Goal: Task Accomplishment & Management: Manage account settings

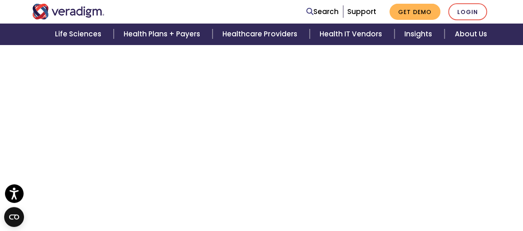
scroll to position [661, 0]
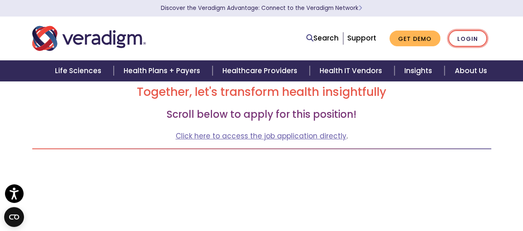
click at [477, 40] on link "Login" at bounding box center [467, 38] width 39 height 17
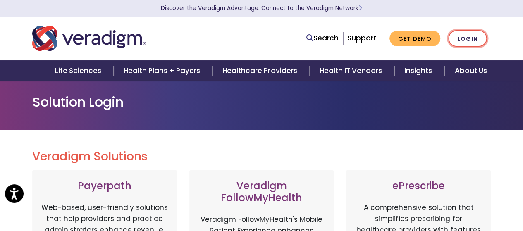
click at [470, 38] on link "Login" at bounding box center [467, 38] width 39 height 17
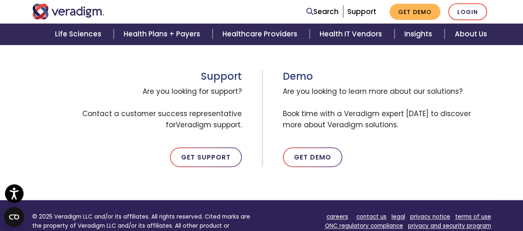
scroll to position [579, 0]
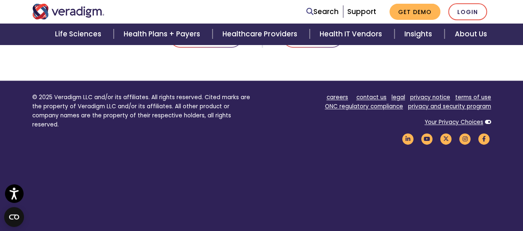
click at [323, 201] on footer "© 2025 Veradigm LLC and/or its affiliates. All rights reserved. Cited marks are…" at bounding box center [261, 168] width 523 height 174
click at [463, 9] on link "Login" at bounding box center [467, 11] width 39 height 17
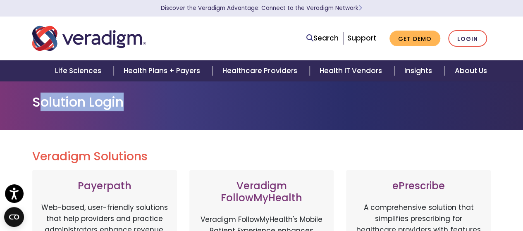
drag, startPoint x: 43, startPoint y: 103, endPoint x: 233, endPoint y: 89, distance: 191.1
click at [233, 89] on div "Solution Login" at bounding box center [261, 105] width 523 height 49
